Goal: Navigation & Orientation: Find specific page/section

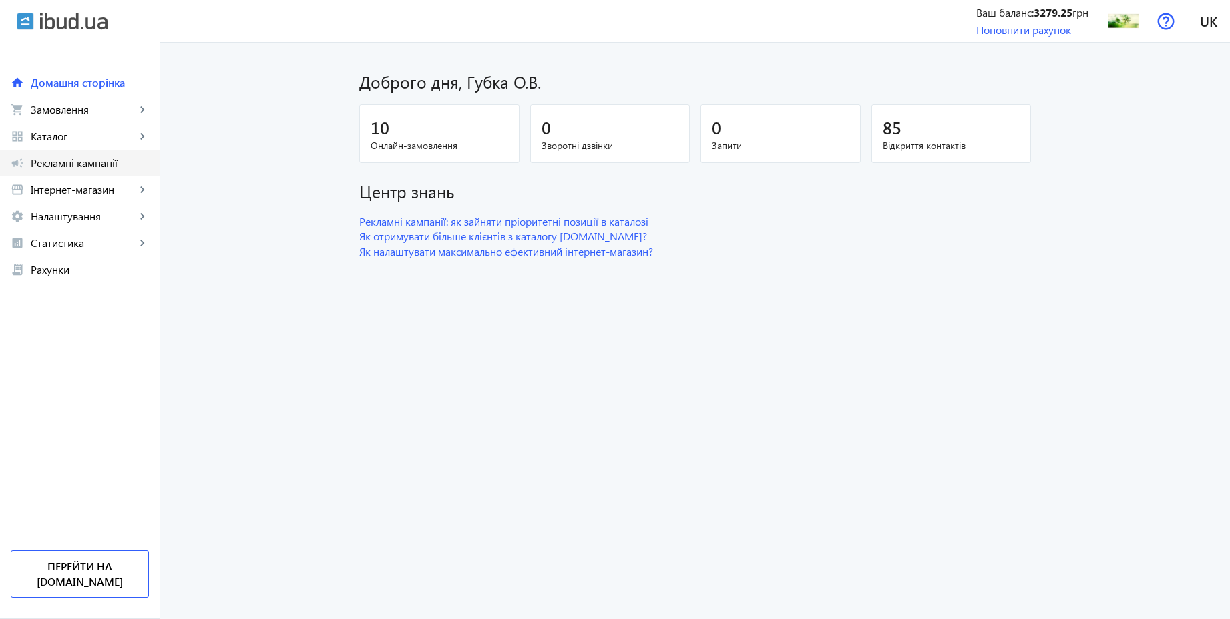
click at [85, 156] on span "Рекламні кампанії" at bounding box center [90, 162] width 118 height 13
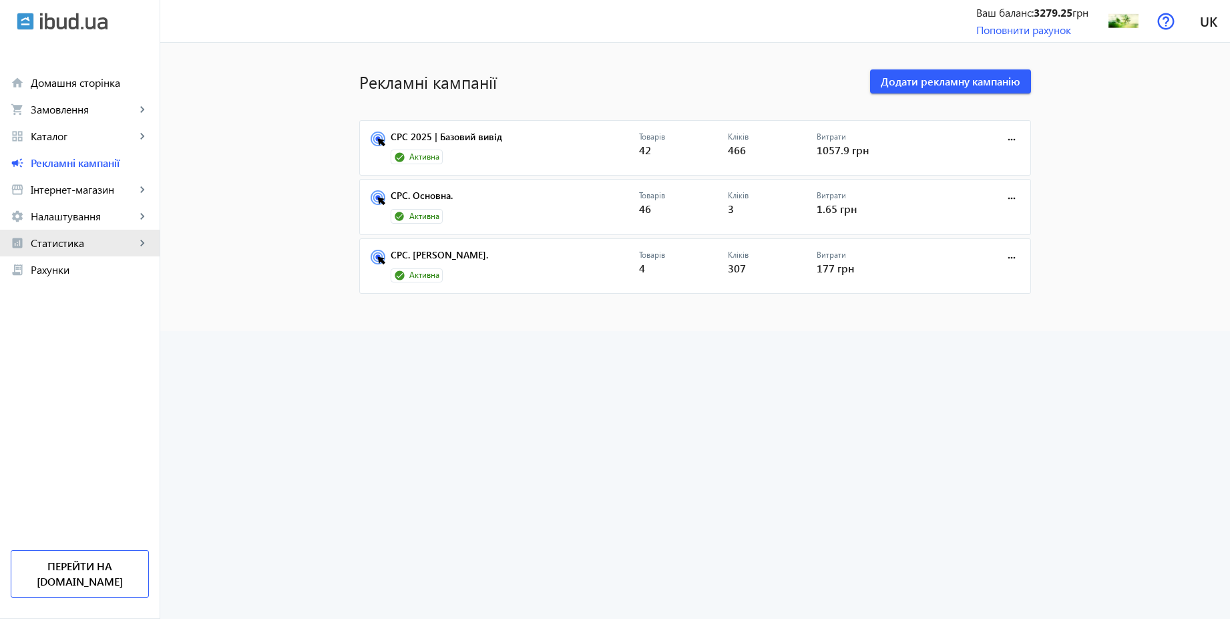
click at [67, 246] on span "Статистика" at bounding box center [83, 242] width 105 height 13
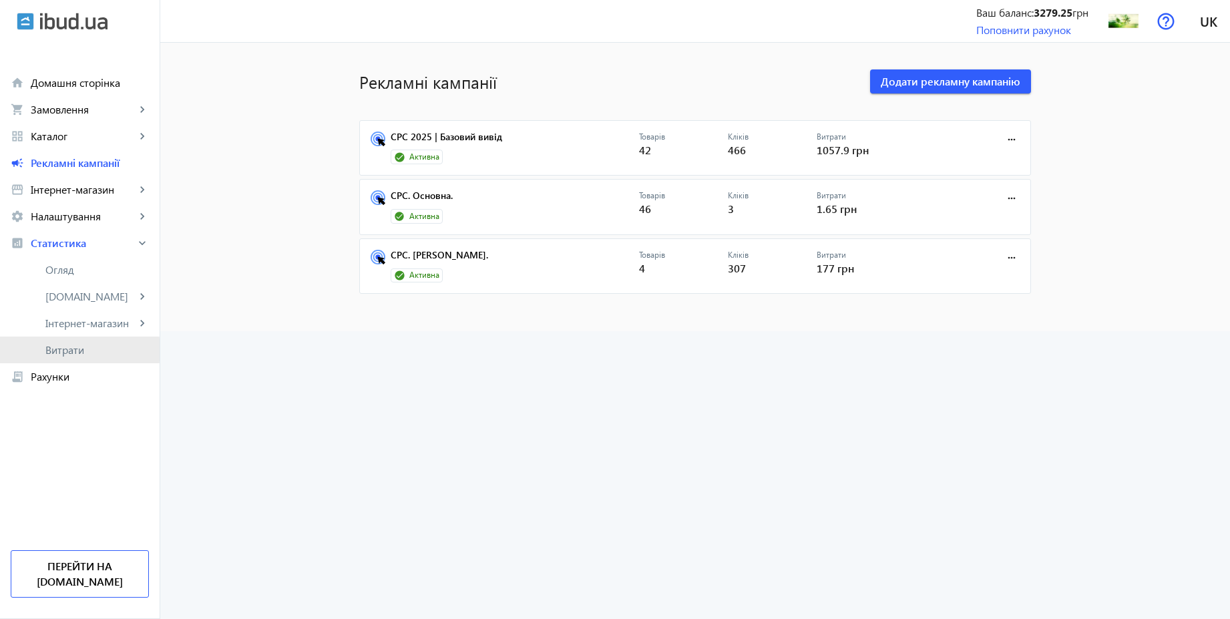
click at [65, 350] on span "Витрати" at bounding box center [96, 349] width 103 height 13
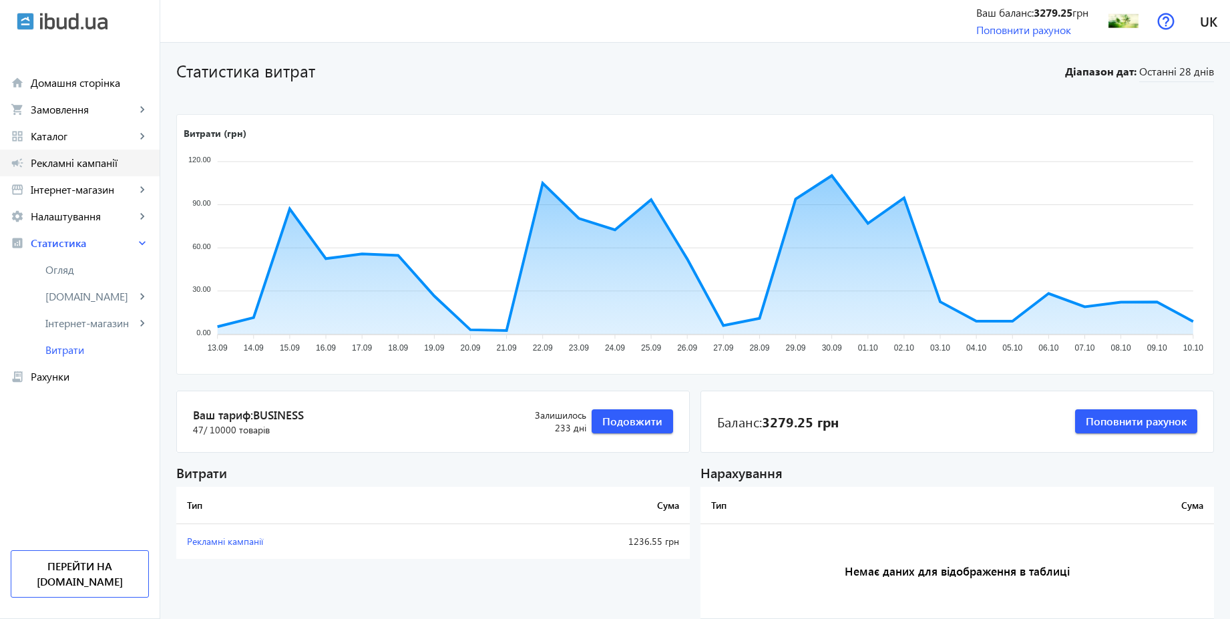
click at [71, 157] on span "Рекламні кампанії" at bounding box center [90, 162] width 118 height 13
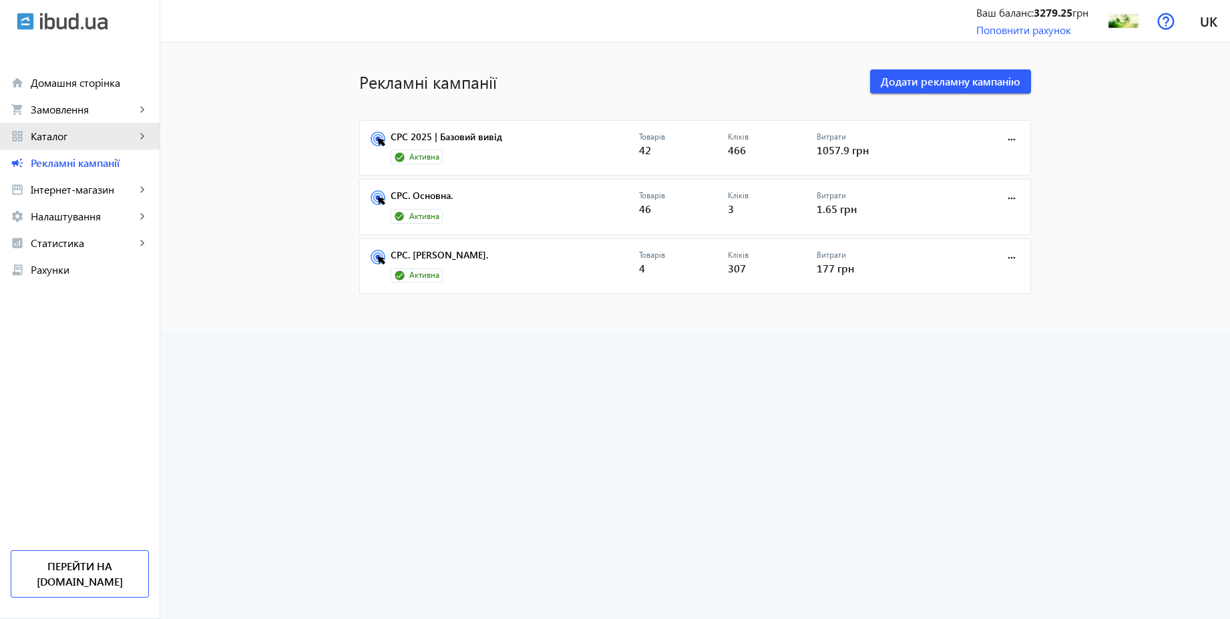
click at [69, 123] on link "grid_view Каталог keyboard_arrow_right" at bounding box center [80, 136] width 160 height 27
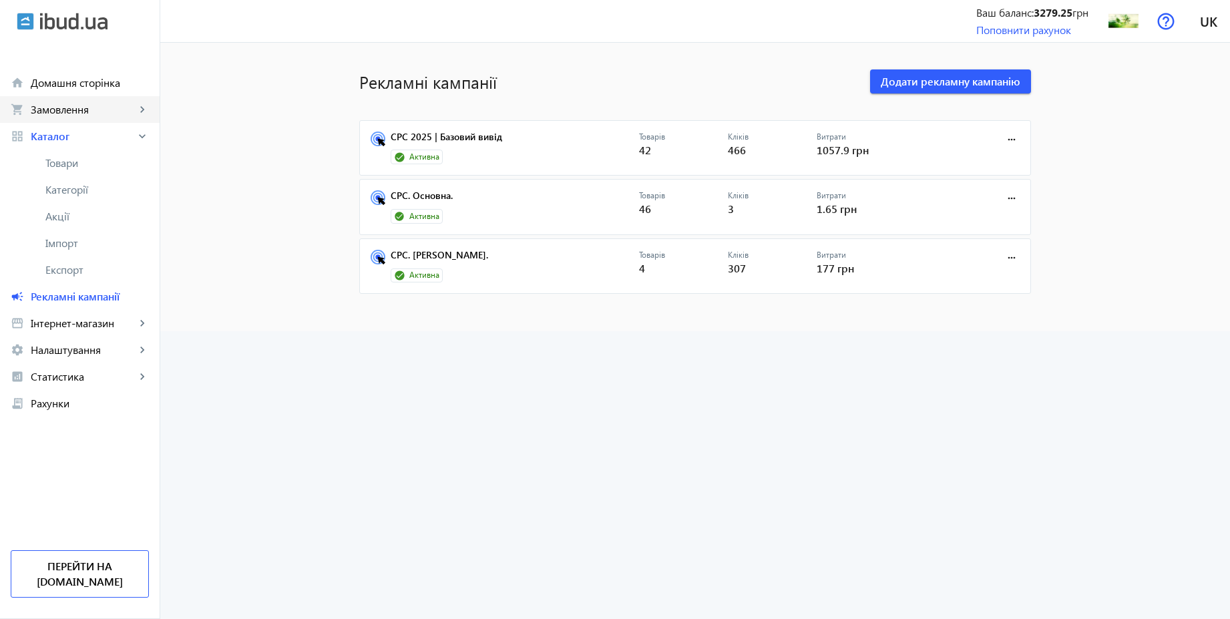
click at [71, 111] on span "Замовлення" at bounding box center [83, 109] width 105 height 13
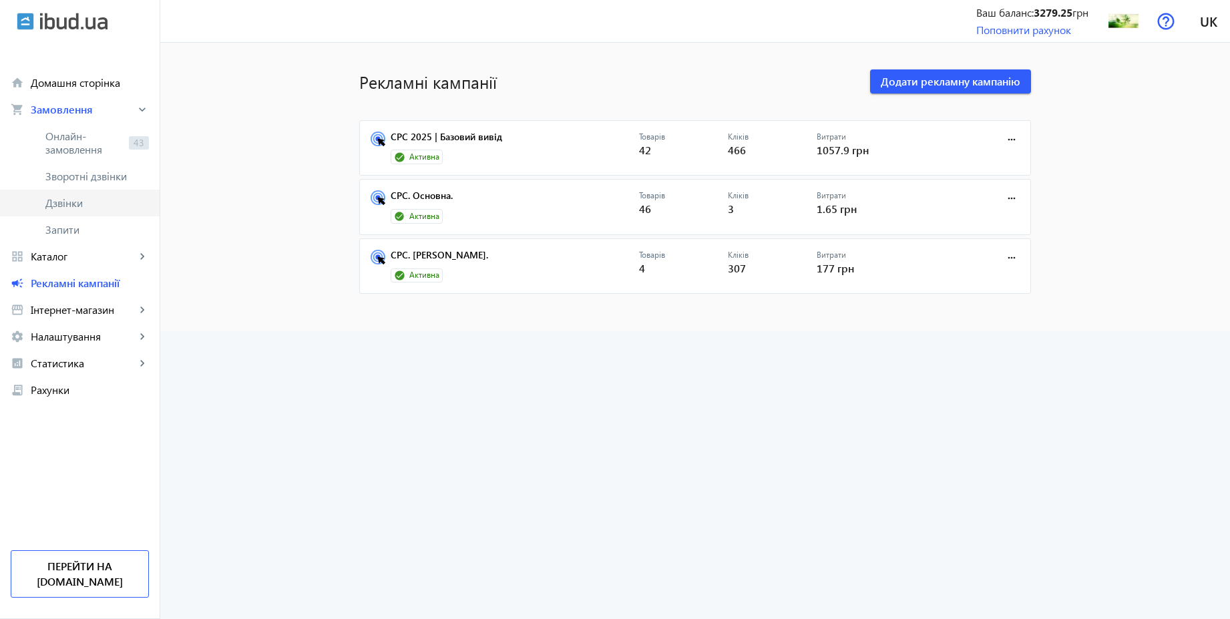
click at [68, 205] on span "Дзвінки" at bounding box center [96, 202] width 103 height 13
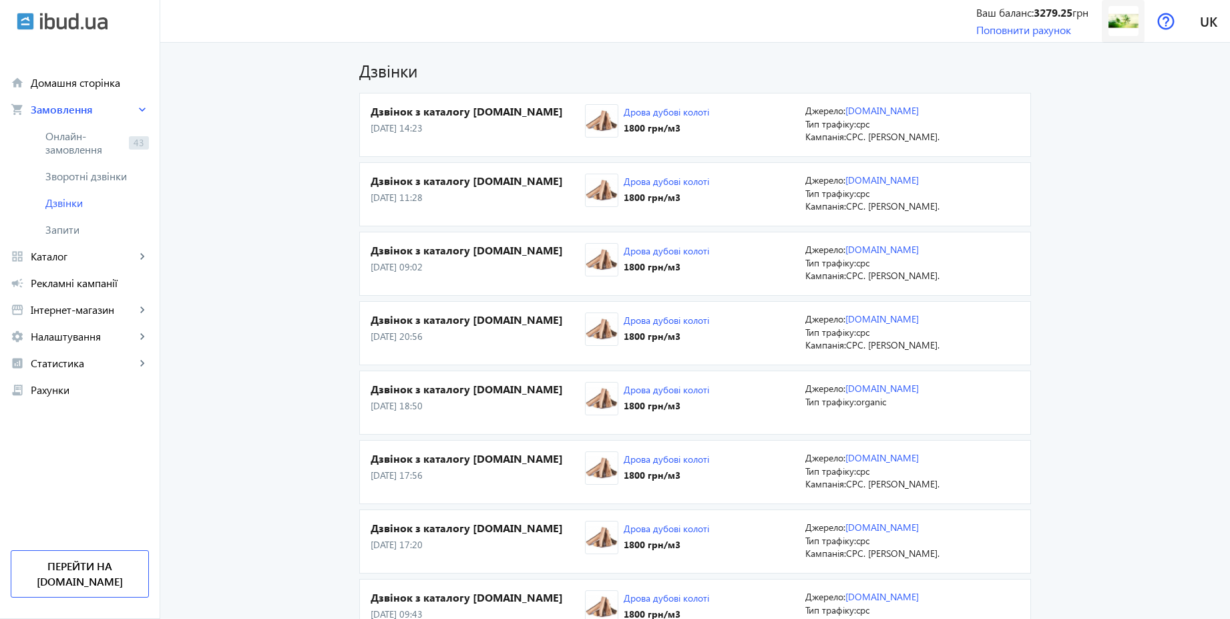
click at [1118, 31] on img at bounding box center [1123, 21] width 30 height 30
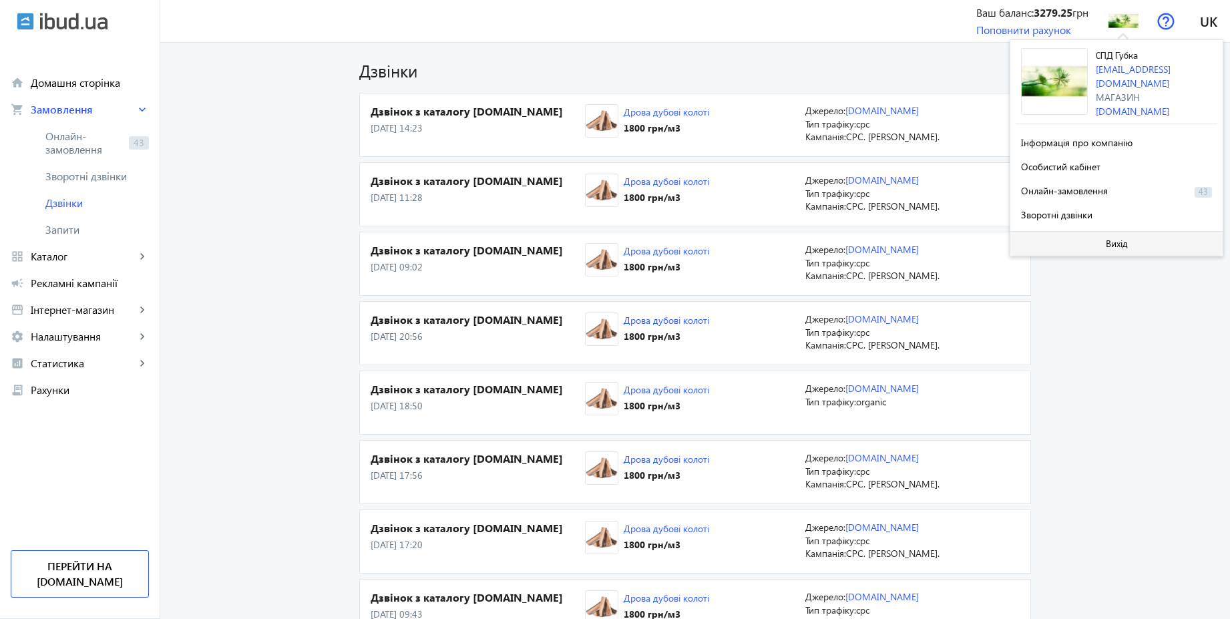
click at [1106, 238] on span "Вихід" at bounding box center [1117, 243] width 22 height 11
